Goal: Information Seeking & Learning: Learn about a topic

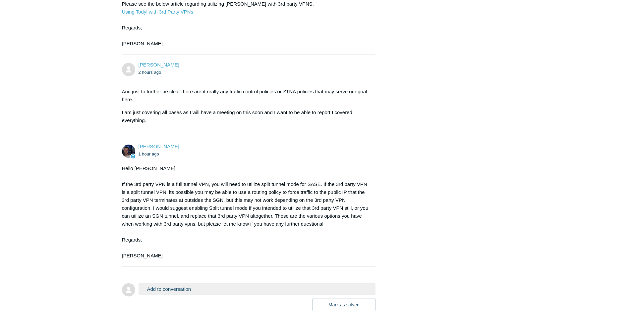
scroll to position [756, 0]
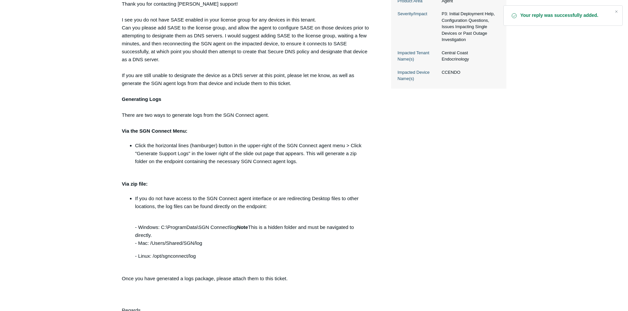
scroll to position [236, 0]
